Goal: Task Accomplishment & Management: Complete application form

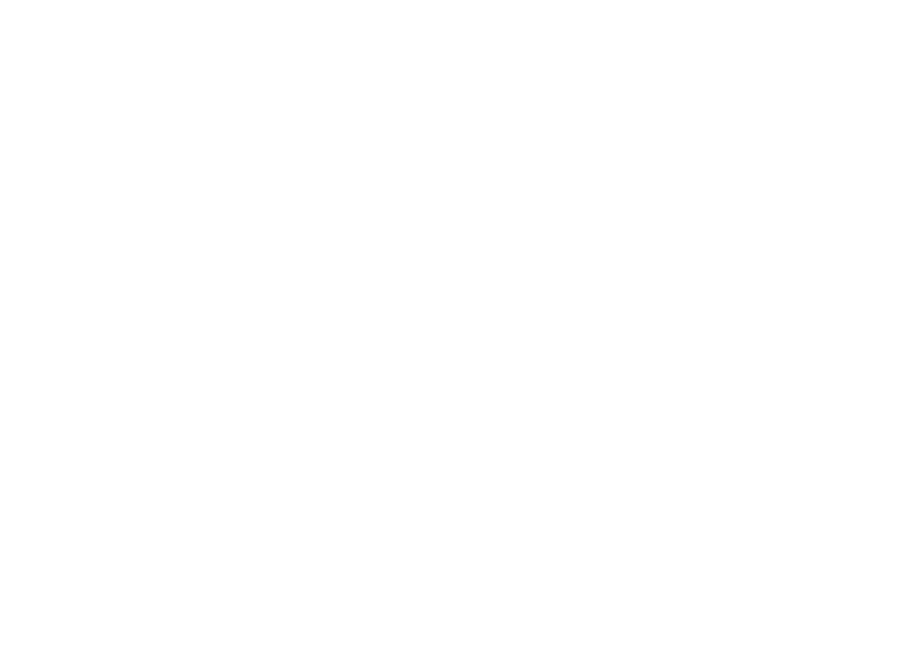
select select "MY"
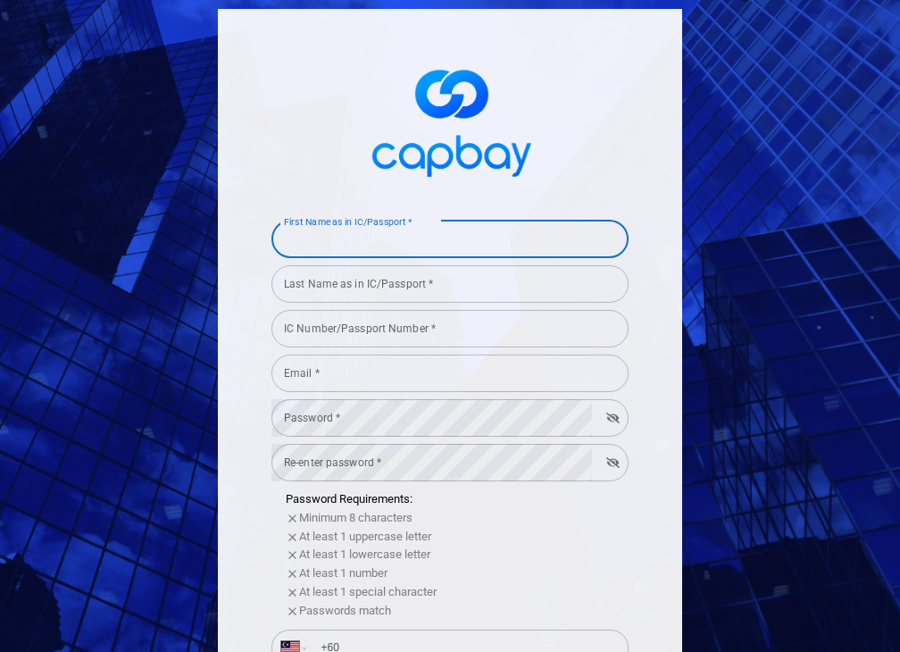
click at [549, 236] on input "First Name as in IC/Passport *" at bounding box center [449, 239] width 357 height 37
type input "[PERSON_NAME]"
click at [510, 272] on input "Last Name as in IC/Passport *" at bounding box center [449, 283] width 357 height 37
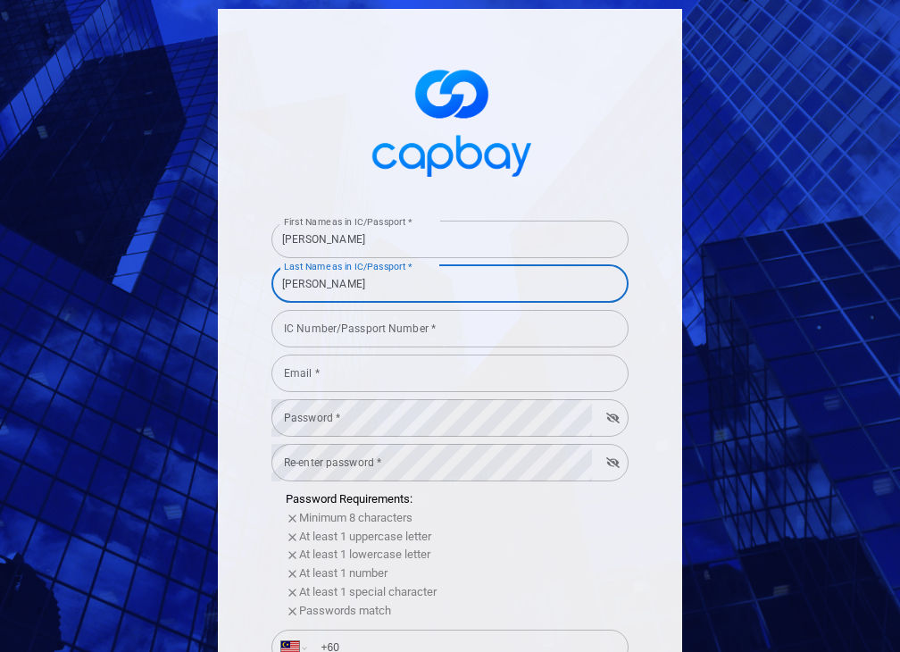
type input "[PERSON_NAME]"
click at [438, 336] on input "IC Number/Passport Number *" at bounding box center [449, 328] width 357 height 37
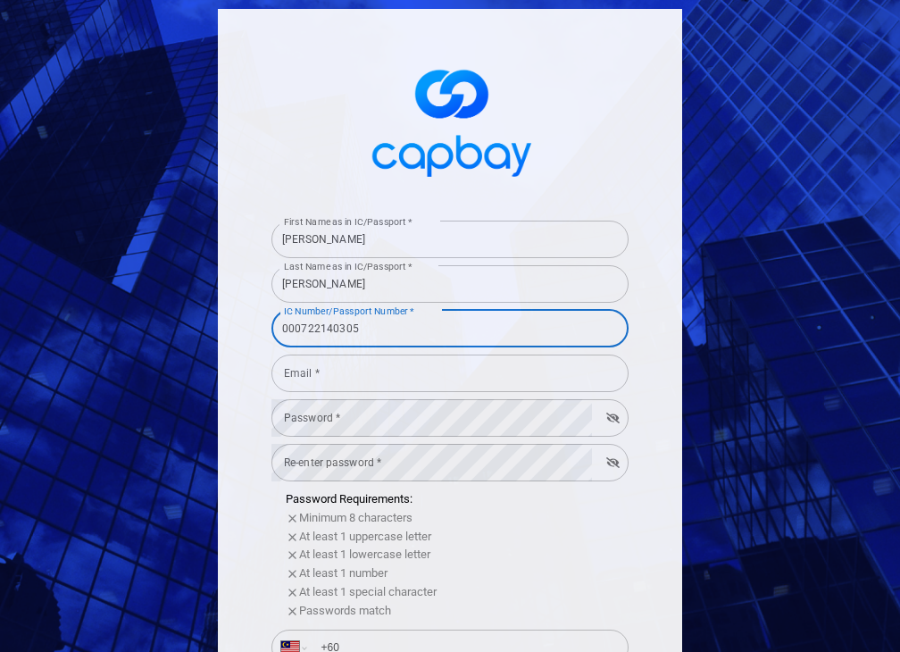
type input "000722140305"
click at [399, 372] on input "Email *" at bounding box center [449, 372] width 357 height 37
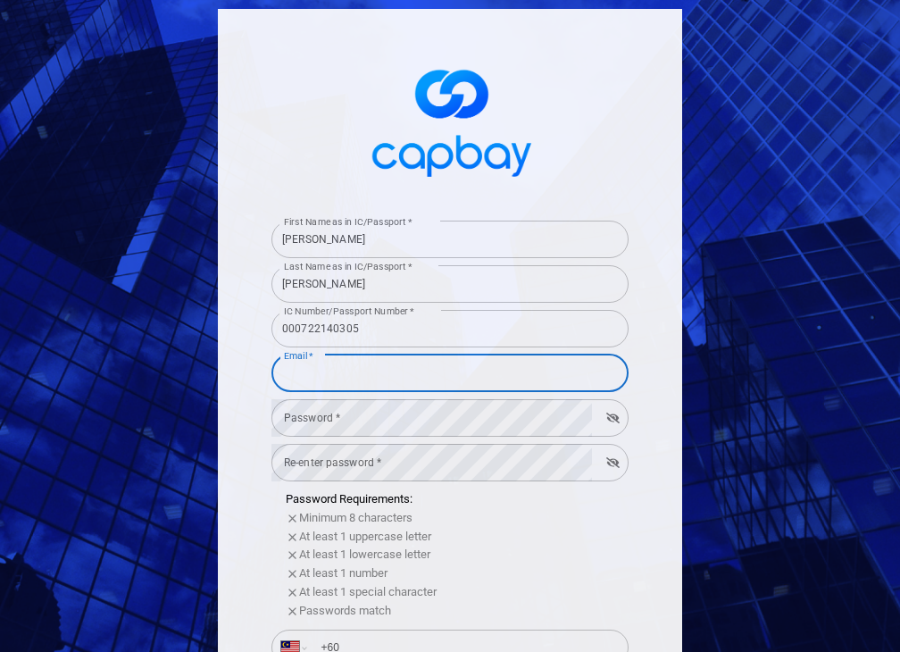
type input "[EMAIL_ADDRESS][DOMAIN_NAME]"
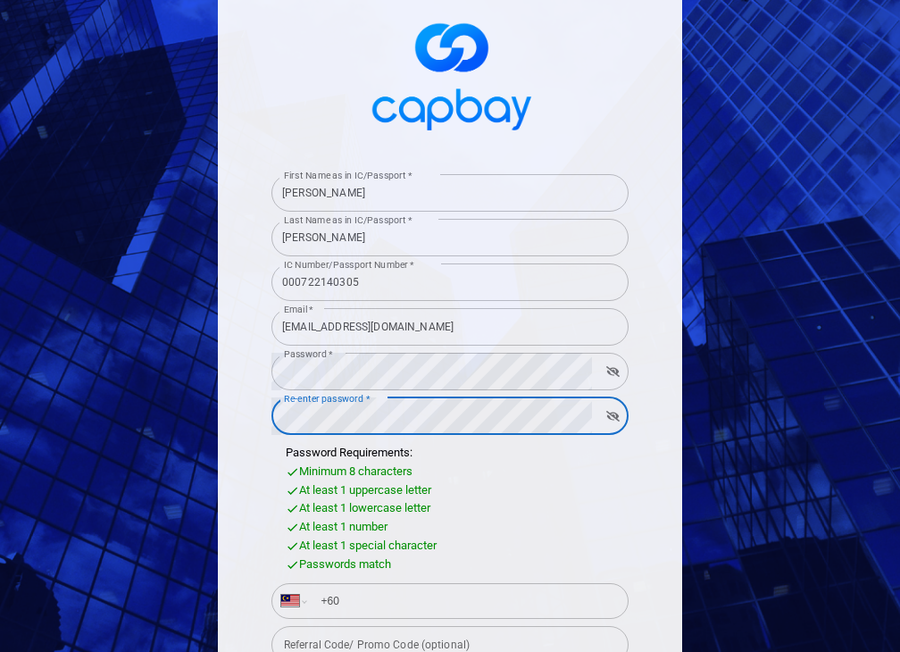
scroll to position [89, 0]
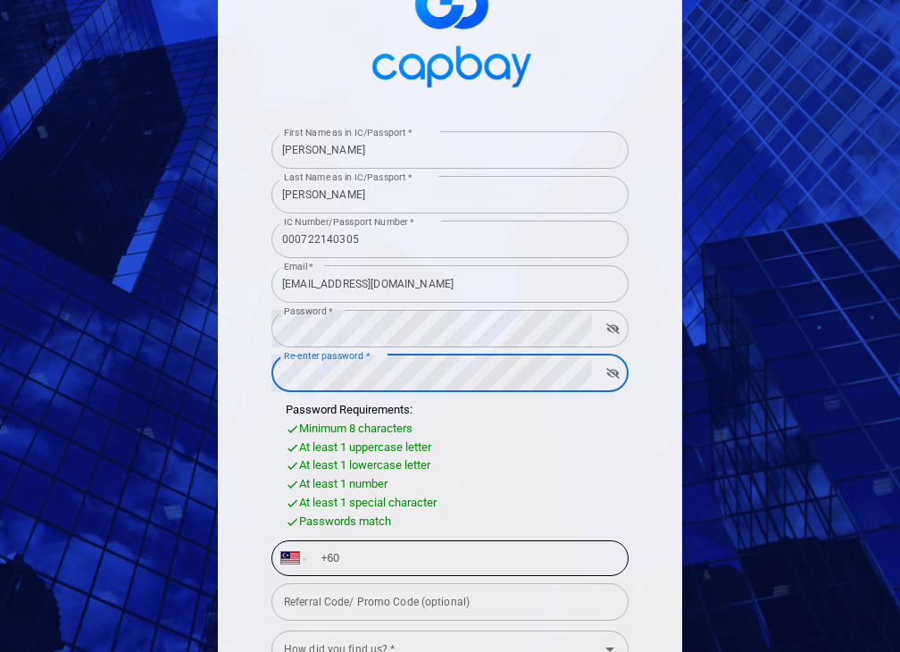
click at [387, 568] on input "+60" at bounding box center [464, 558] width 309 height 29
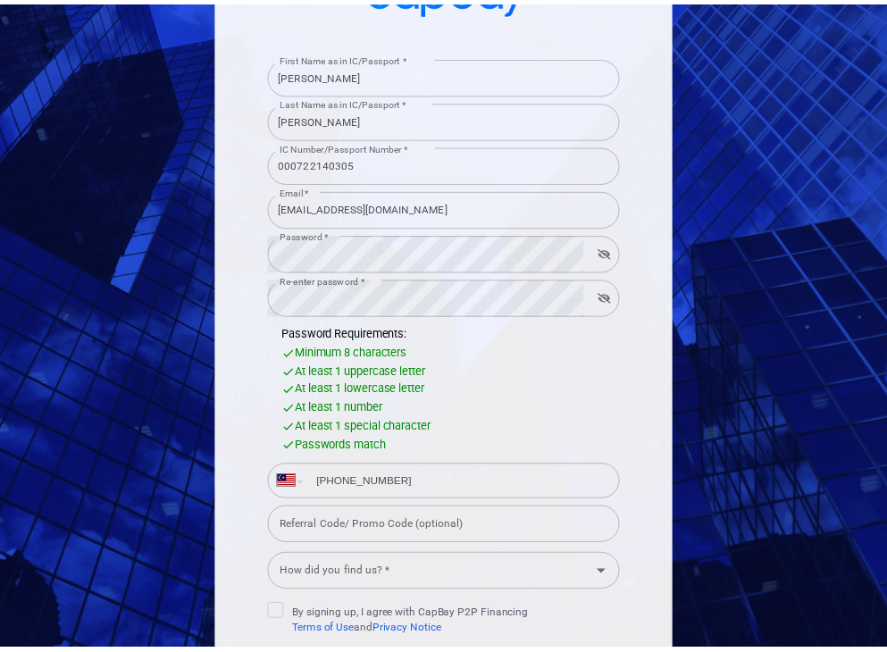
scroll to position [268, 0]
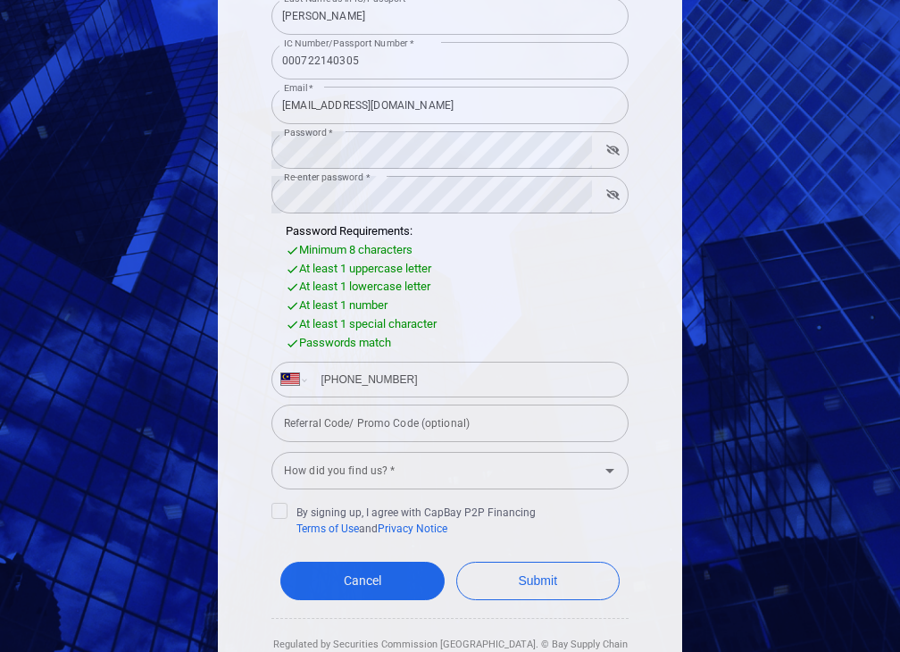
type input "[PHONE_NUMBER]"
click at [499, 474] on input "How did you find us? *" at bounding box center [435, 470] width 317 height 33
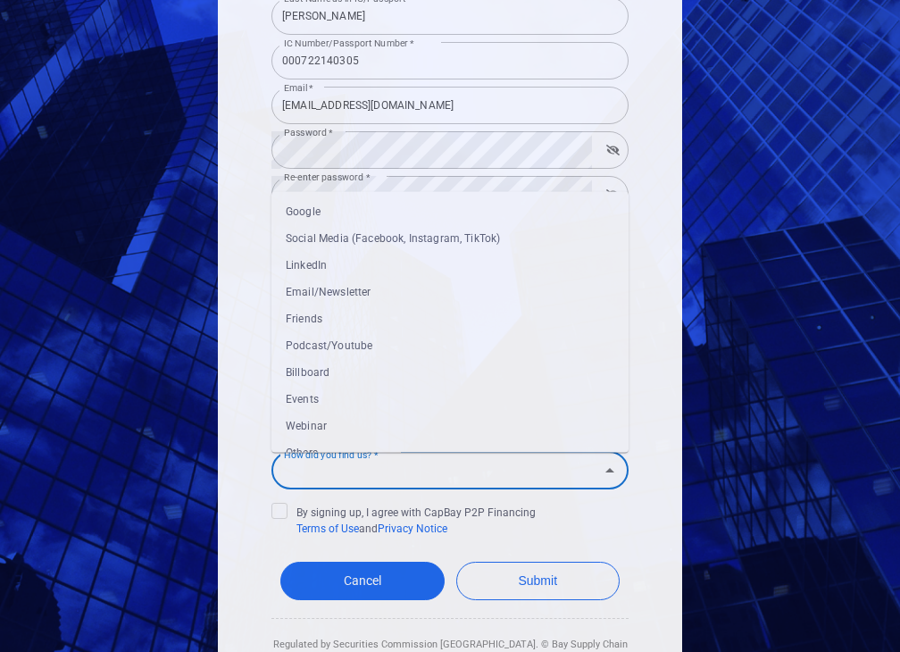
click at [451, 212] on li "Google" at bounding box center [449, 211] width 357 height 27
type input "Google"
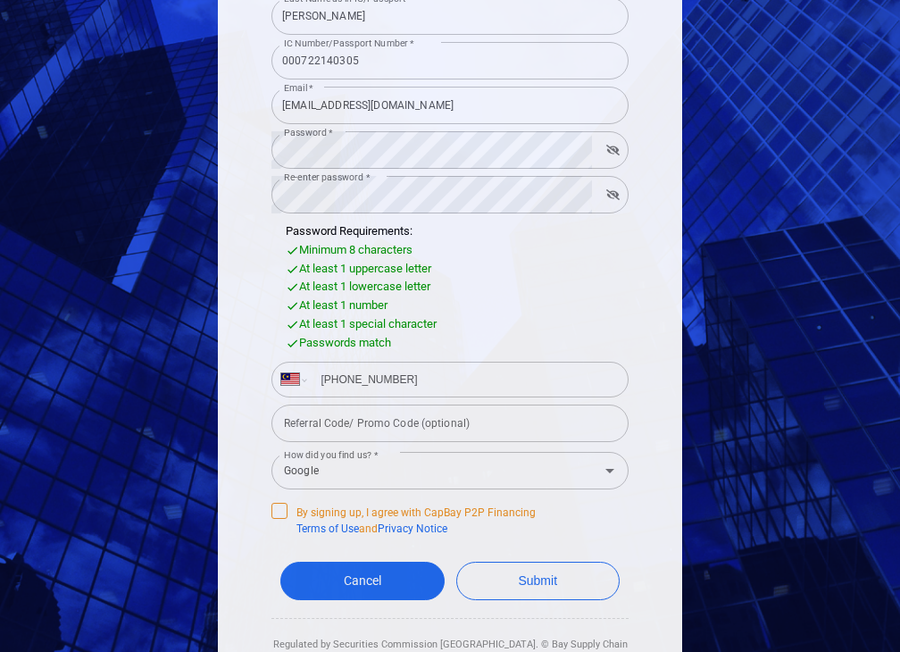
click at [272, 509] on icon at bounding box center [279, 509] width 14 height 14
click at [0, 0] on input "By signing up, I agree with CapBay P2P Financing Terms of Use and Privacy Notice" at bounding box center [0, 0] width 0 height 0
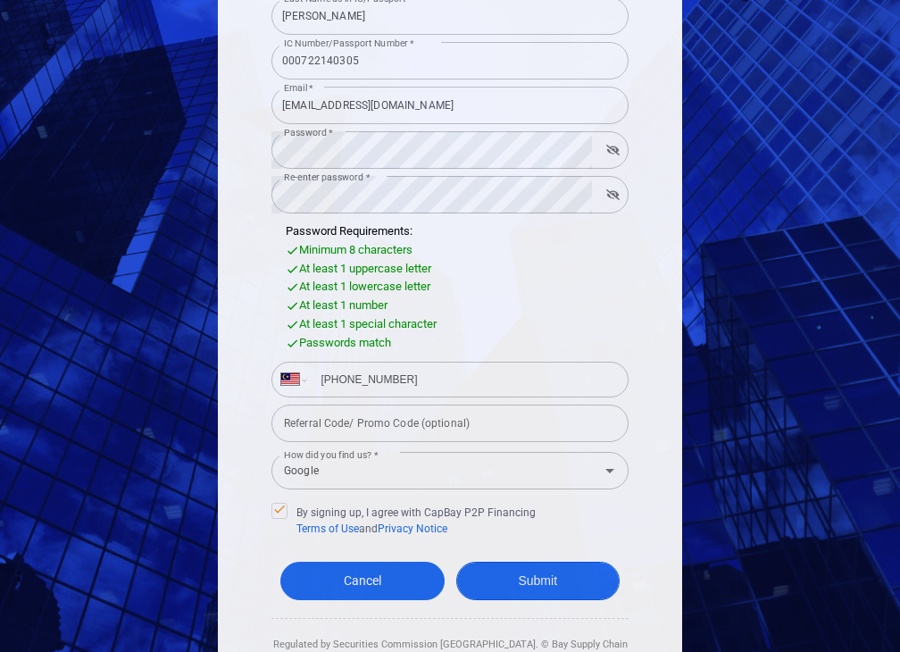
click at [534, 591] on button "Submit" at bounding box center [538, 581] width 164 height 38
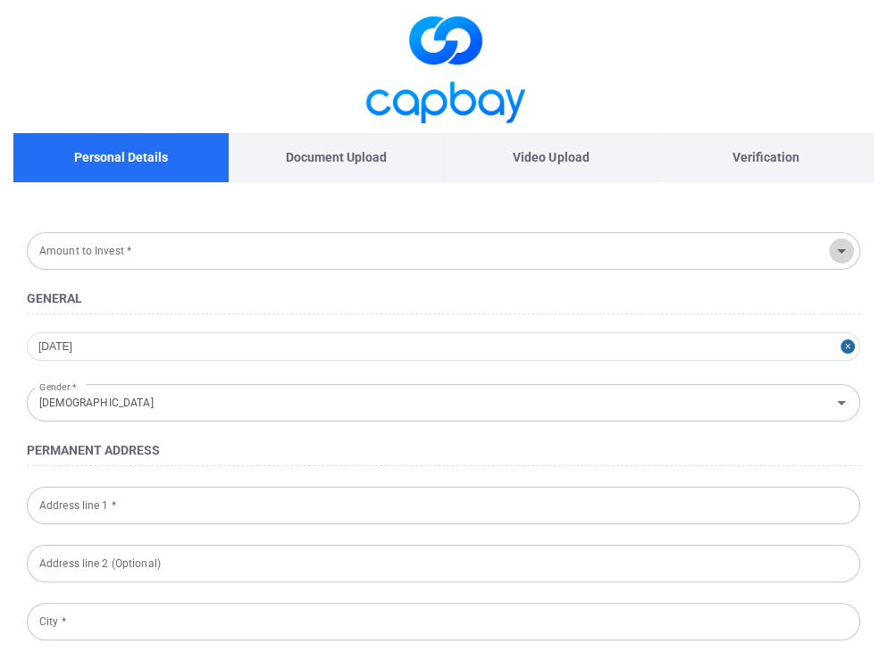
click at [844, 247] on icon "Open" at bounding box center [840, 250] width 21 height 21
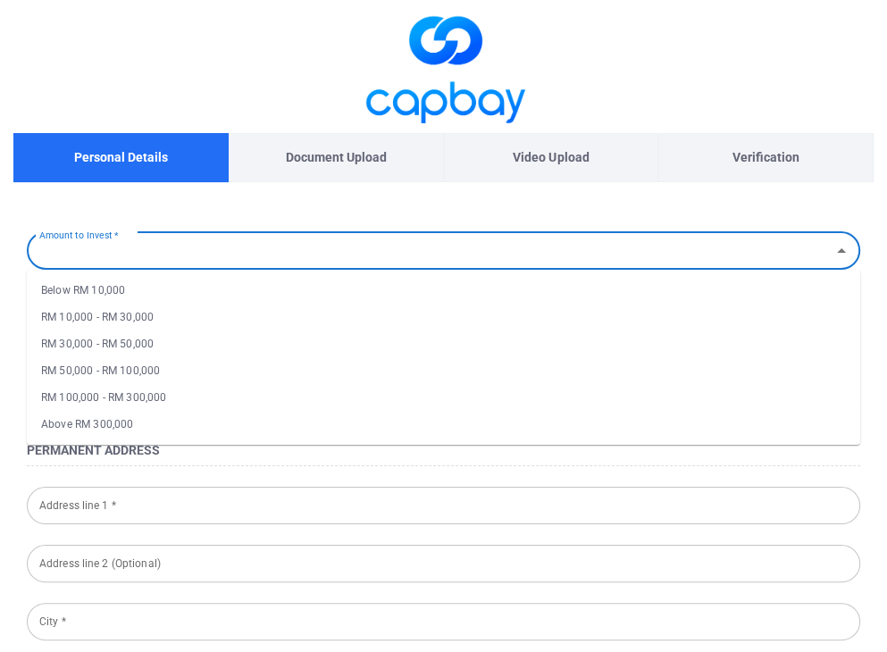
click at [575, 287] on li "Below RM 10,000" at bounding box center [443, 290] width 833 height 27
type input "Below RM 10,000"
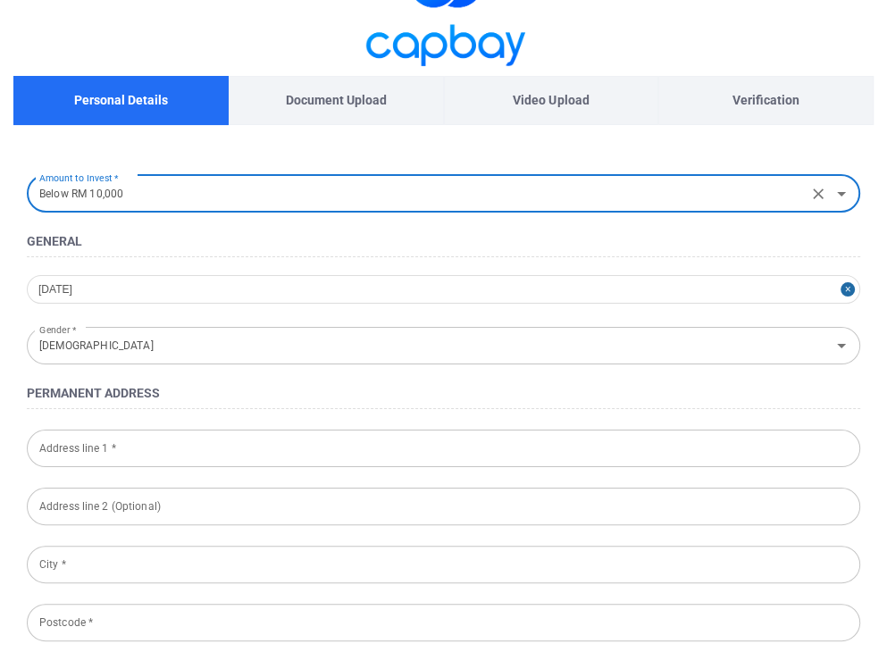
scroll to position [89, 0]
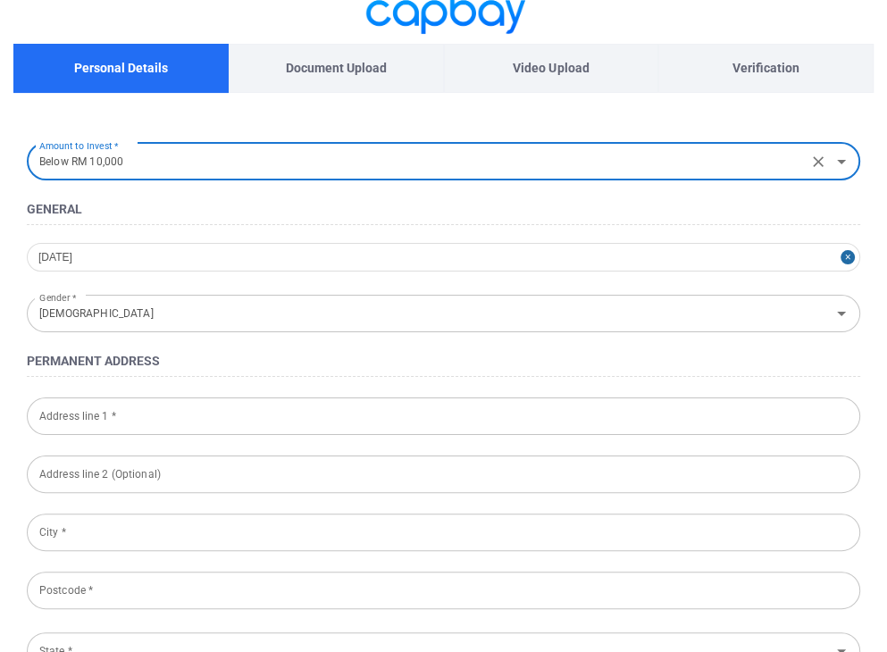
click at [401, 417] on input "Address line 1 *" at bounding box center [443, 415] width 833 height 37
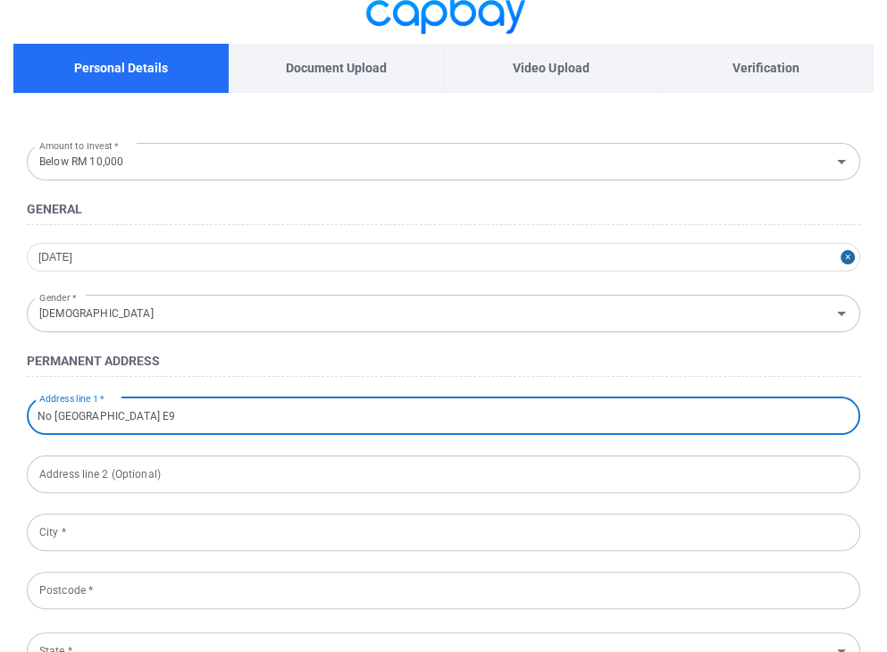
type input "No [GEOGRAPHIC_DATA] E9"
click at [444, 519] on input "City *" at bounding box center [443, 531] width 833 height 37
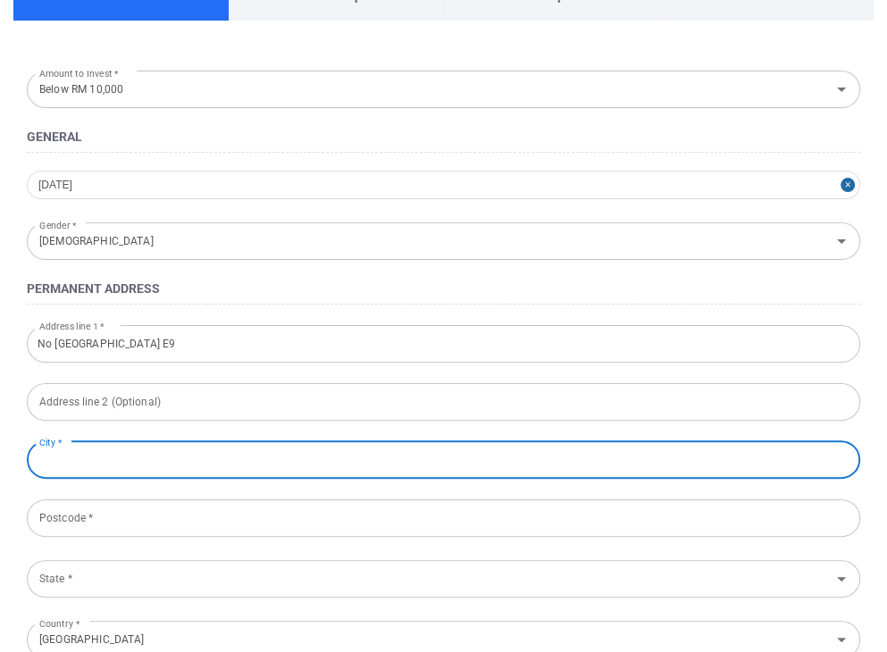
scroll to position [268, 0]
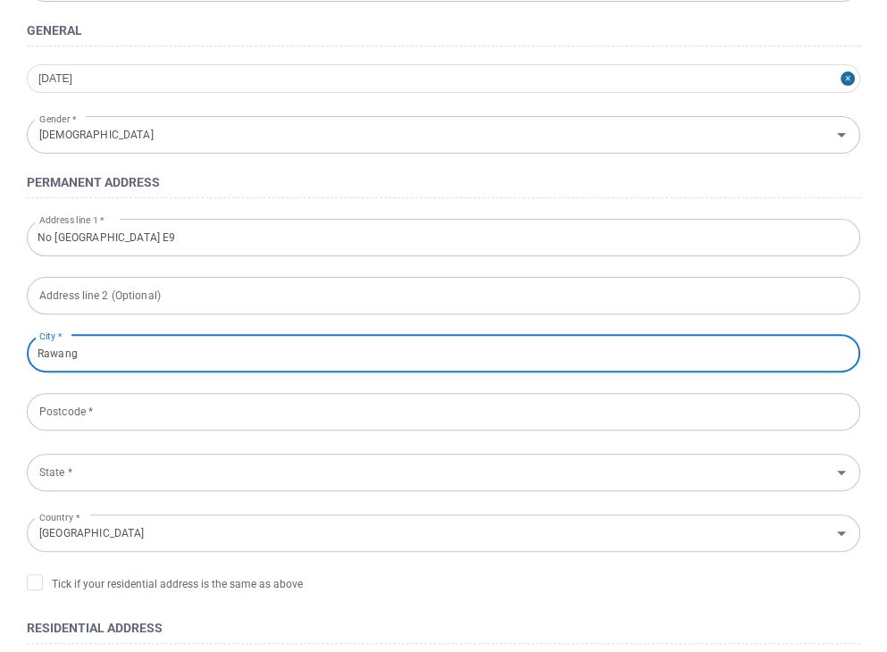
type input "Rawang"
click at [661, 412] on input "Postcode *" at bounding box center [443, 411] width 833 height 37
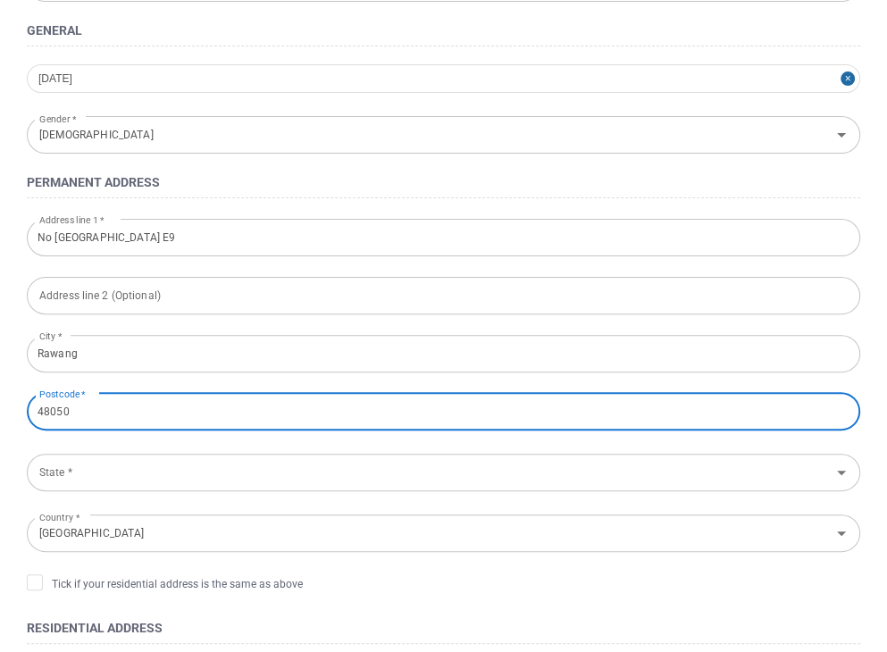
type input "48050"
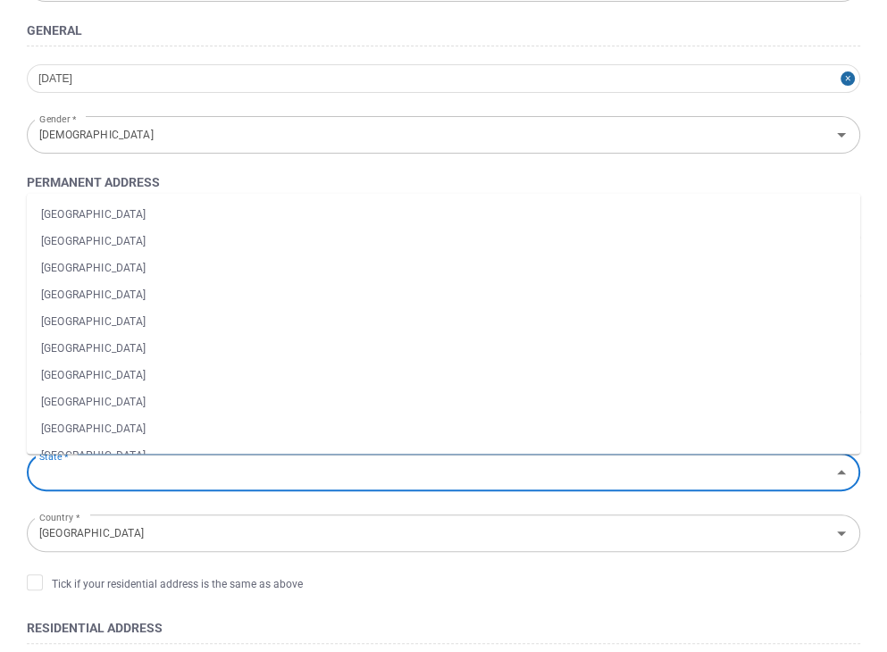
click at [629, 475] on input "State *" at bounding box center [428, 471] width 793 height 33
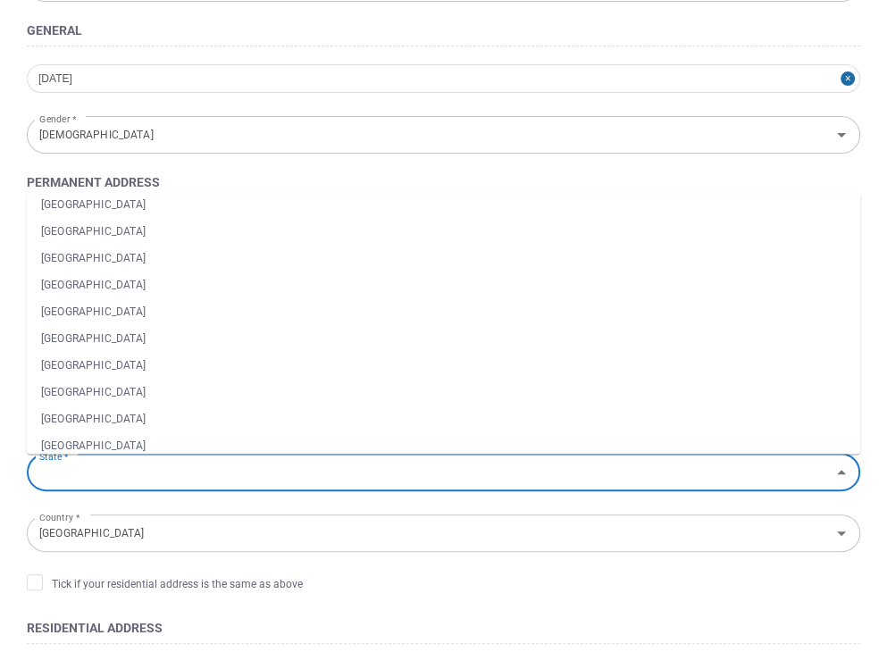
click at [154, 364] on li "[GEOGRAPHIC_DATA]" at bounding box center [443, 365] width 833 height 27
type input "[GEOGRAPHIC_DATA]"
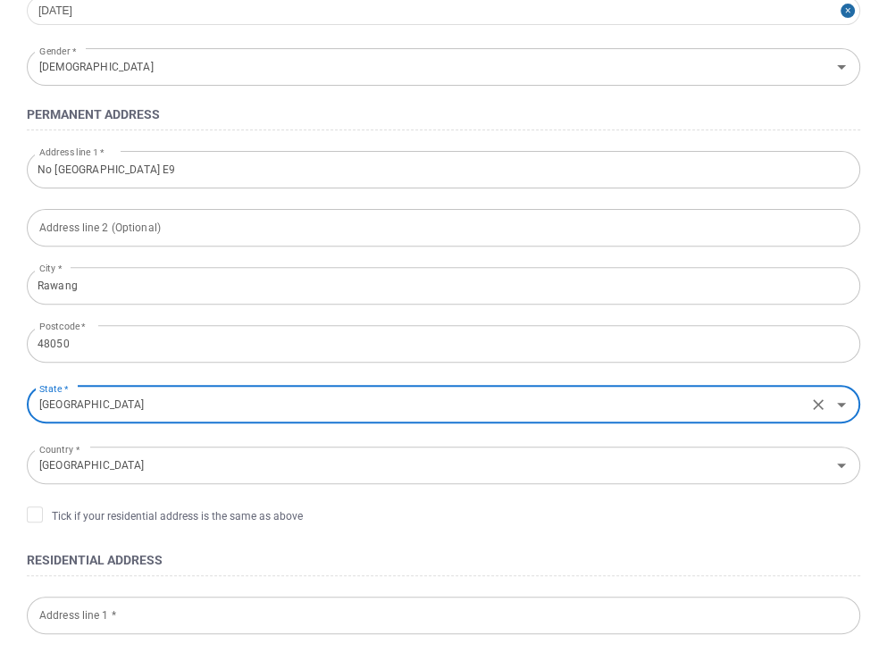
scroll to position [536, 0]
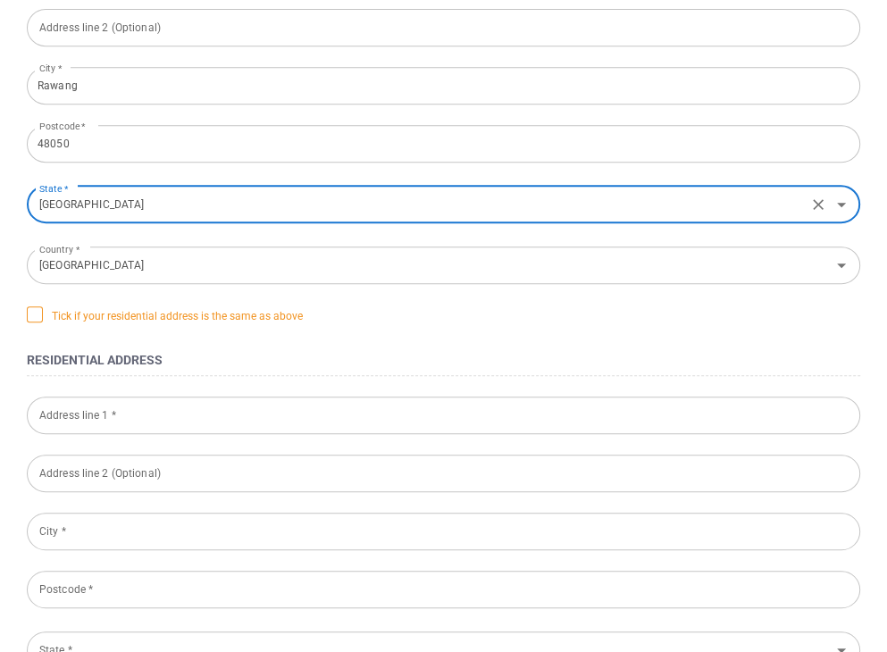
click at [33, 315] on icon at bounding box center [34, 313] width 11 height 8
click at [0, 0] on input "Tick if your residential address is the same as above" at bounding box center [0, 0] width 0 height 0
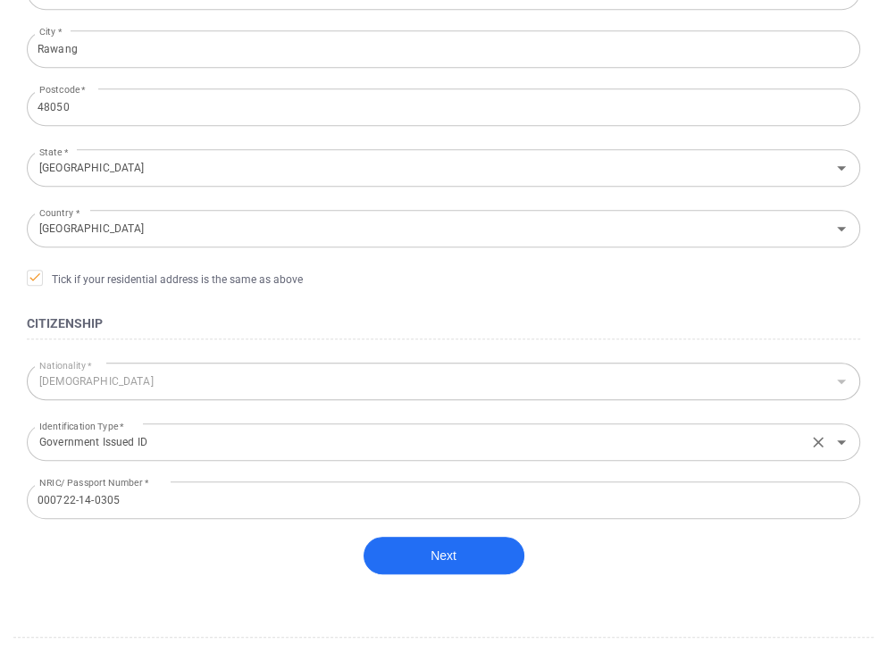
scroll to position [609, 0]
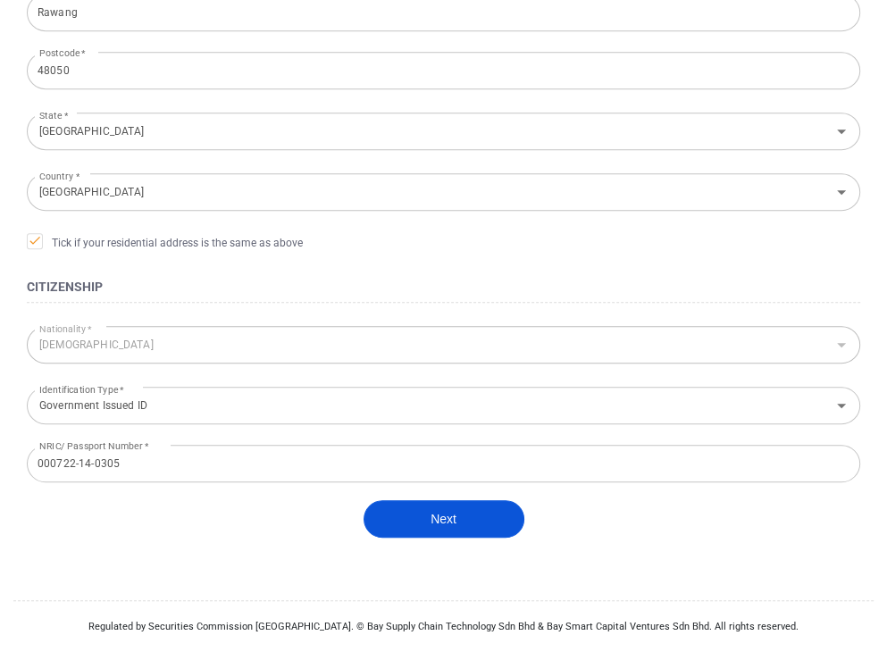
click at [412, 521] on button "Next" at bounding box center [443, 518] width 161 height 37
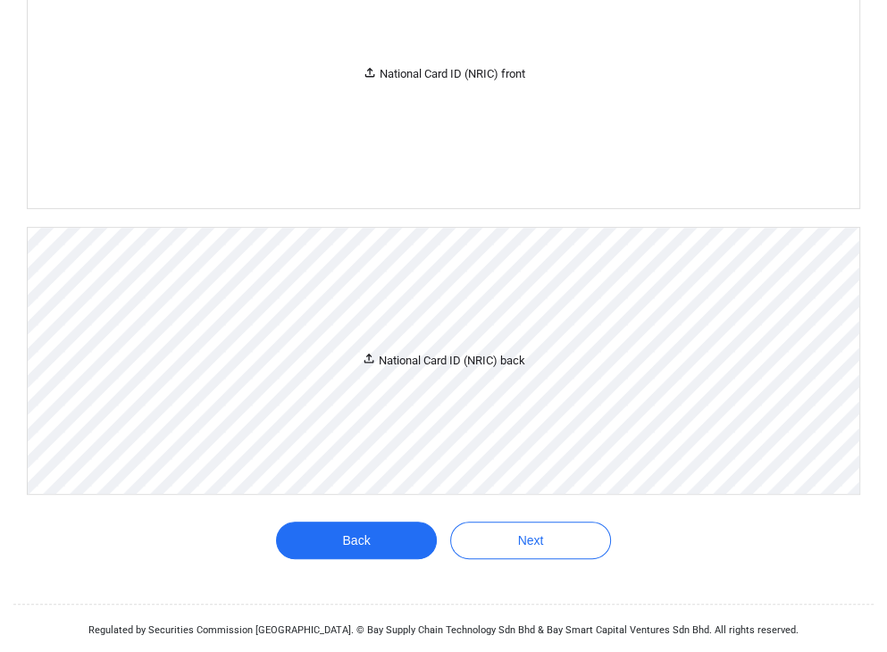
scroll to position [385, 0]
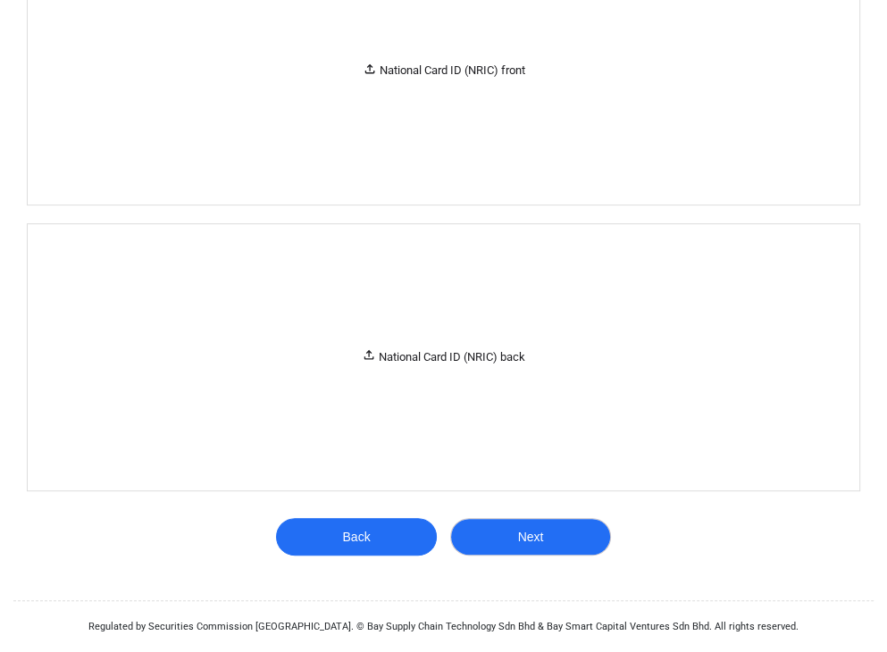
click at [573, 524] on button "Next" at bounding box center [530, 536] width 161 height 37
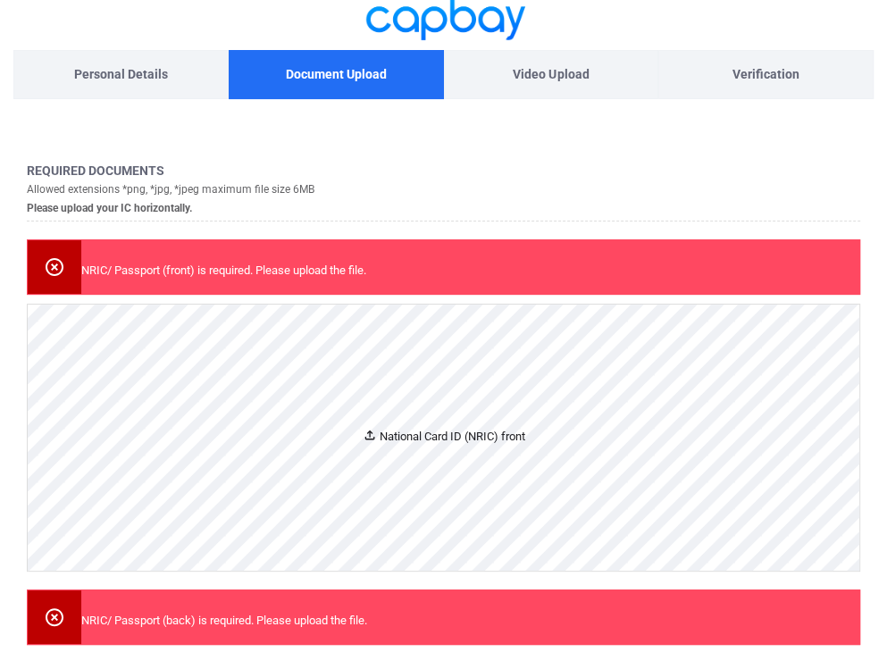
scroll to position [0, 0]
